Goal: Book appointment/travel/reservation

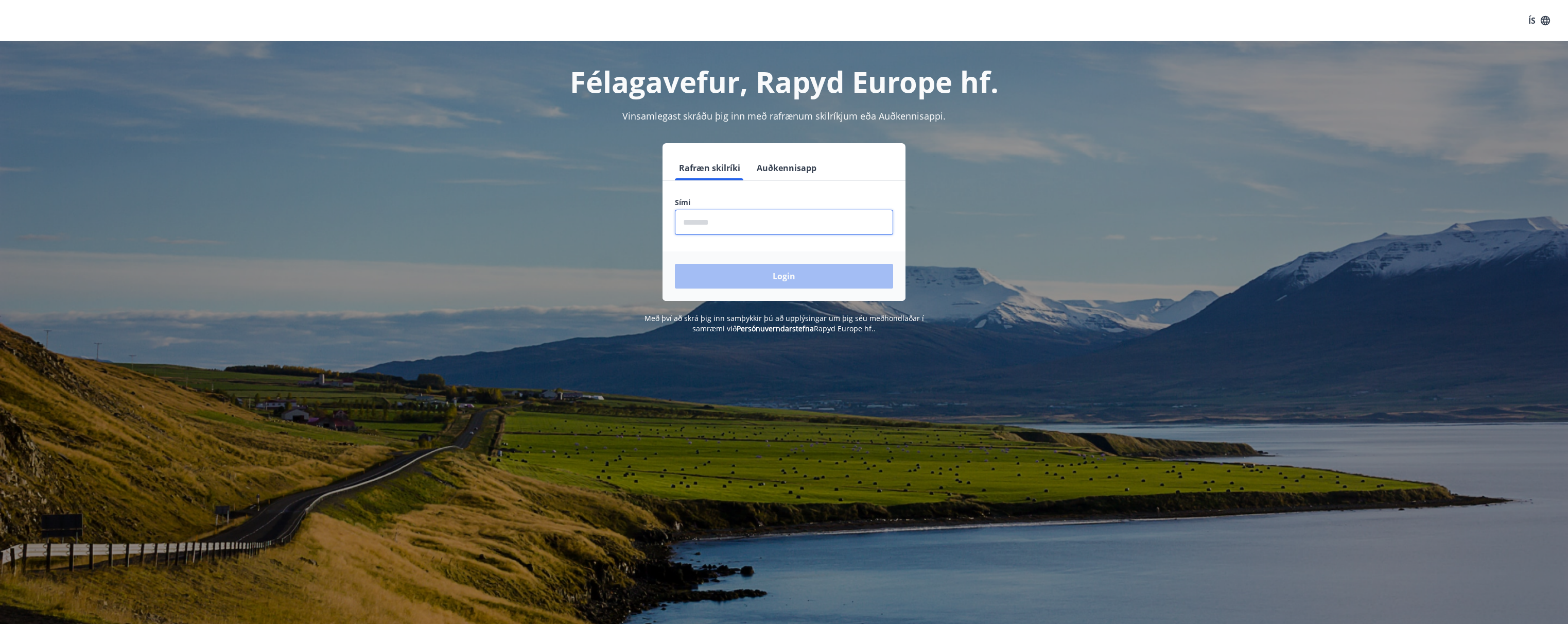
click at [753, 223] on input "phone" at bounding box center [784, 222] width 218 height 25
type input "********"
click at [762, 270] on button "Login" at bounding box center [784, 276] width 218 height 25
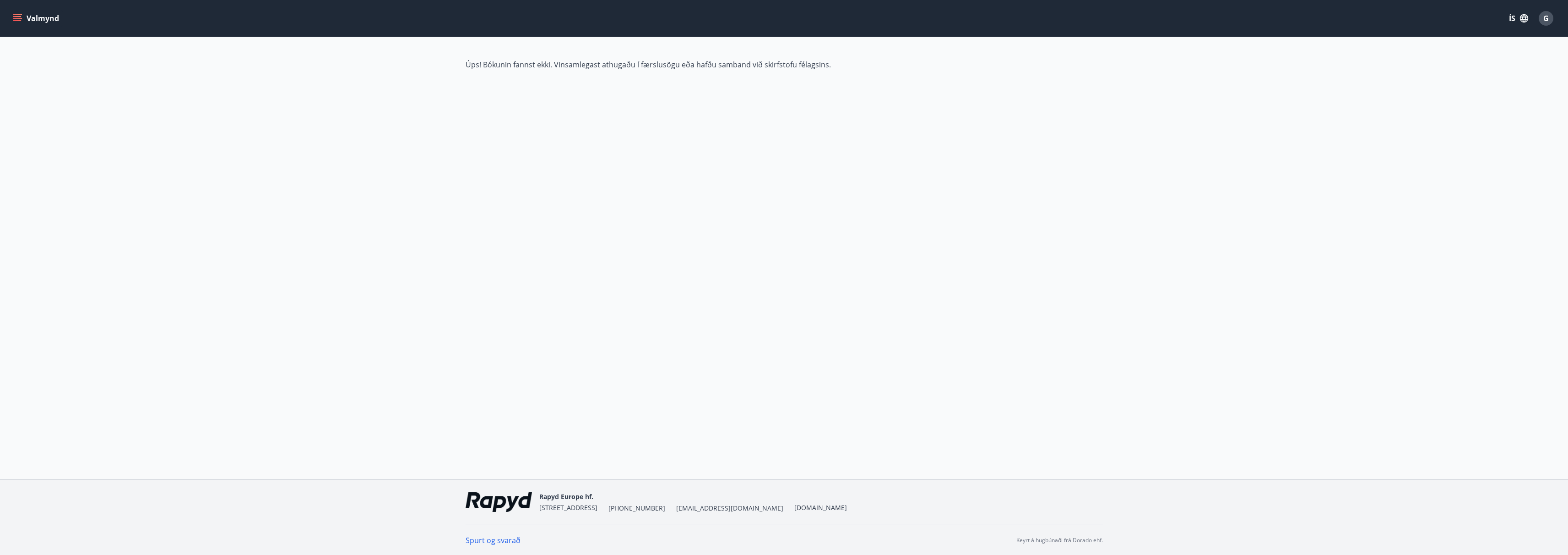
click at [16, 18] on icon "menu" at bounding box center [17, 18] width 9 height 9
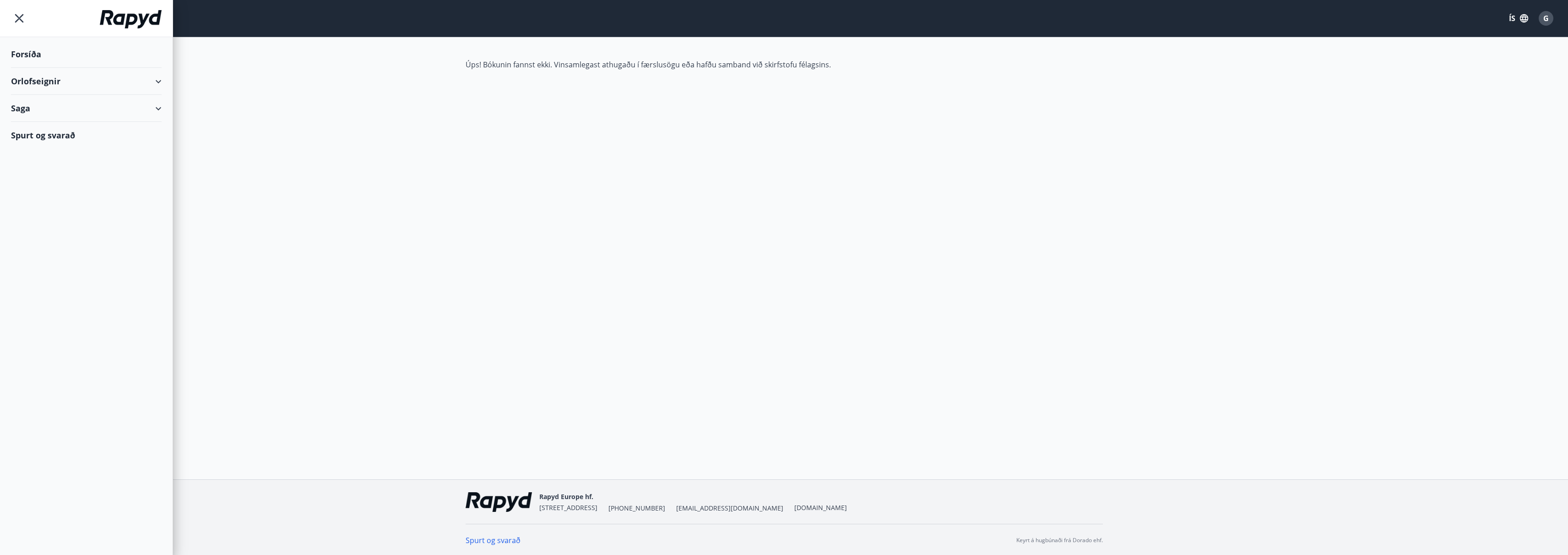
click at [97, 83] on div "Orlofseignir" at bounding box center [86, 81] width 150 height 27
click at [55, 126] on div "Bókunardagatal" at bounding box center [86, 124] width 136 height 19
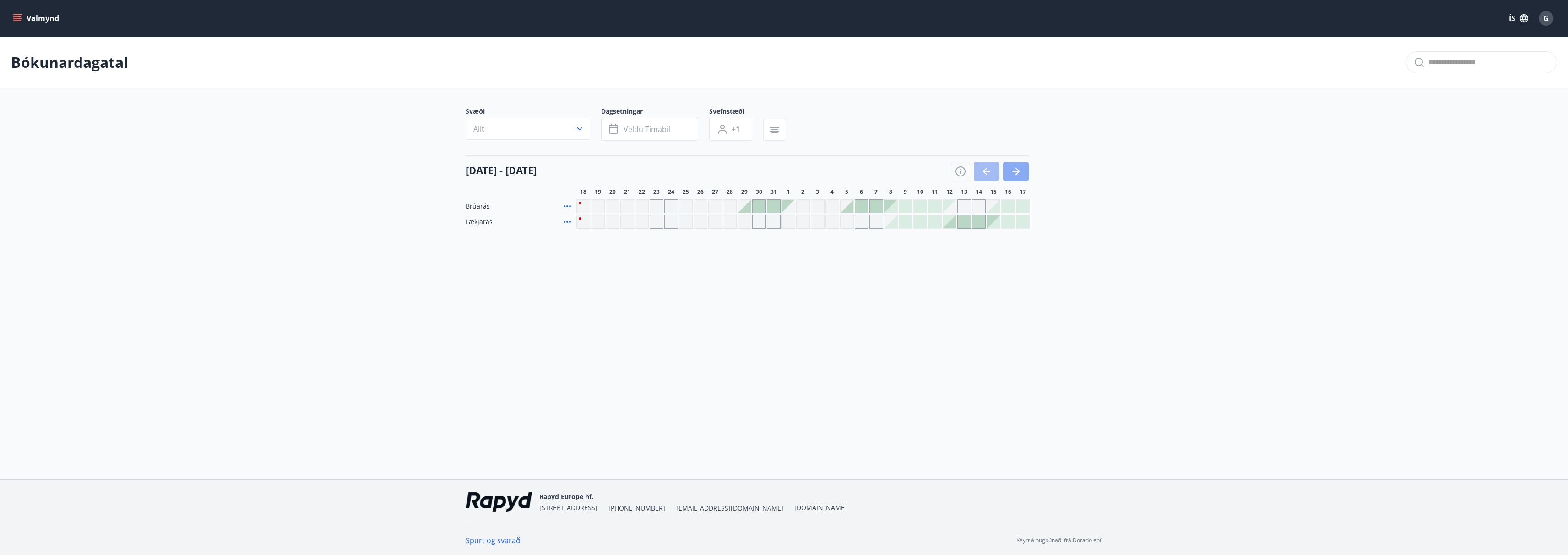
click at [1012, 174] on icon "button" at bounding box center [1016, 171] width 11 height 11
